Goal: Information Seeking & Learning: Check status

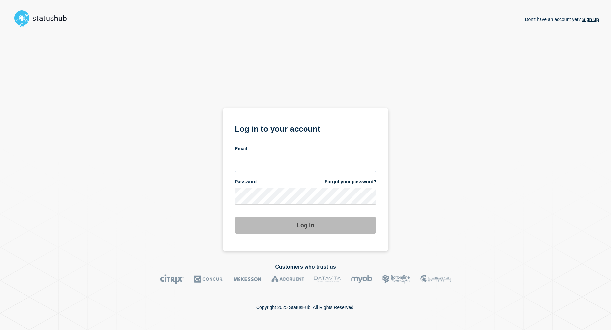
click at [264, 166] on input "email input" at bounding box center [306, 163] width 142 height 17
type input "[PERSON_NAME][EMAIL_ADDRESS][DOMAIN_NAME]"
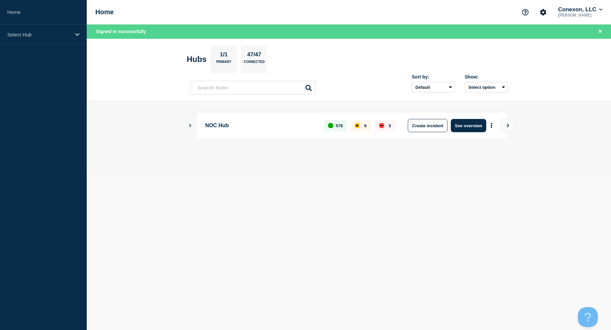
click at [188, 124] on icon "Show Connected Hubs" at bounding box center [190, 124] width 4 height 3
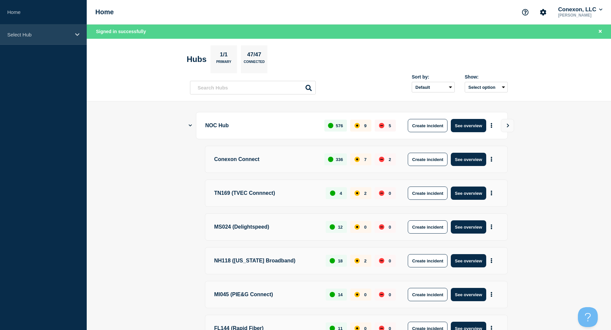
click at [52, 37] on p "Select Hub" at bounding box center [39, 35] width 64 height 6
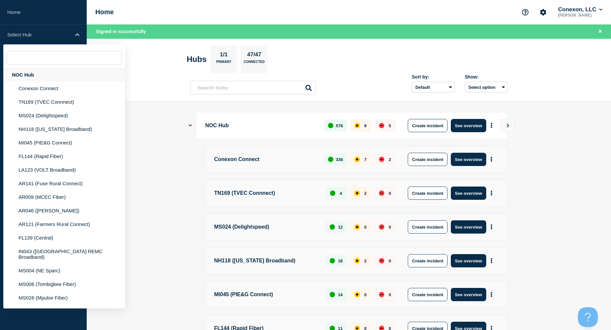
click at [31, 78] on div "NOC Hub" at bounding box center [64, 75] width 122 height 14
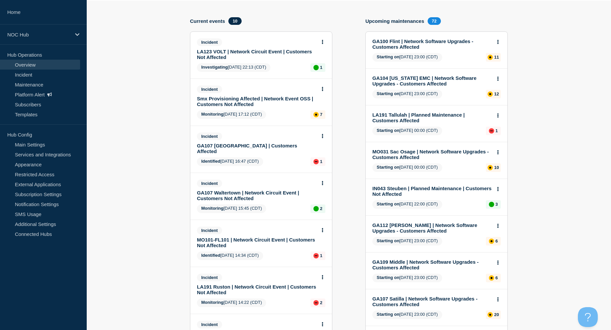
scroll to position [62, 0]
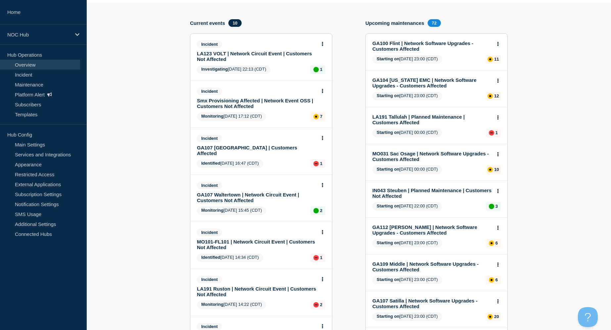
click at [270, 156] on link "GA107 Waltertown | Customers Affected" at bounding box center [257, 150] width 120 height 11
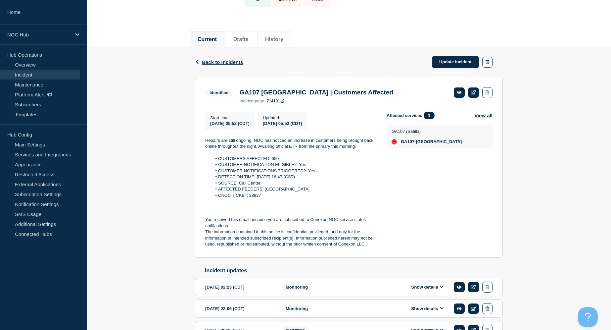
scroll to position [56, 0]
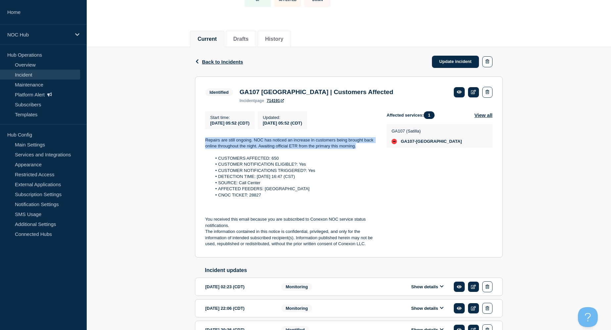
drag, startPoint x: 360, startPoint y: 150, endPoint x: 204, endPoint y: 145, distance: 155.4
click at [204, 145] on section "Identified GA107 Waltertown | Customers Affected incident page 714191 Start tim…" at bounding box center [349, 166] width 308 height 181
copy p "Repairs are still ongoing. NOC has noticed an increase in customers being broug…"
click at [280, 103] on link "714191" at bounding box center [275, 100] width 17 height 5
